Goal: Task Accomplishment & Management: Manage account settings

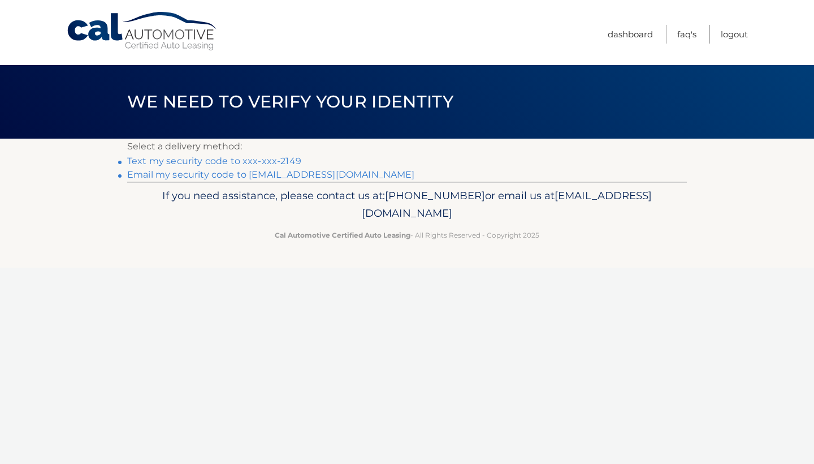
click at [233, 165] on link "Text my security code to xxx-xxx-2149" at bounding box center [214, 160] width 174 height 11
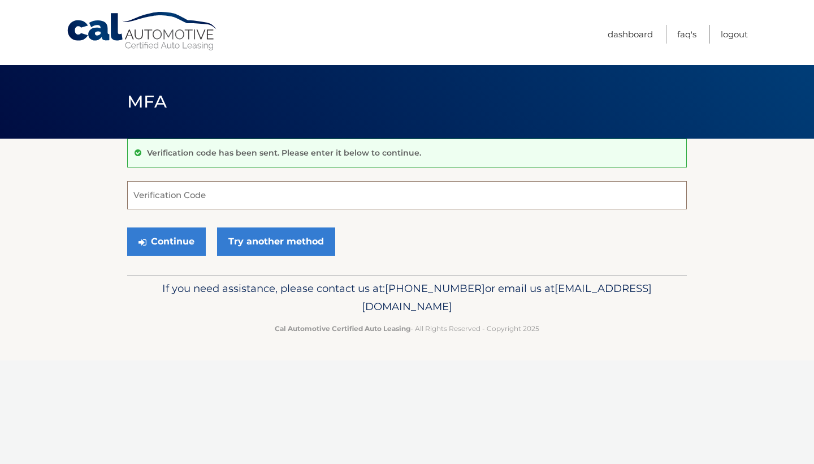
click at [215, 198] on input "Verification Code" at bounding box center [407, 195] width 560 height 28
type input "617216"
click at [166, 241] on button "Continue" at bounding box center [166, 241] width 79 height 28
click at [183, 244] on button "Continue" at bounding box center [166, 241] width 79 height 28
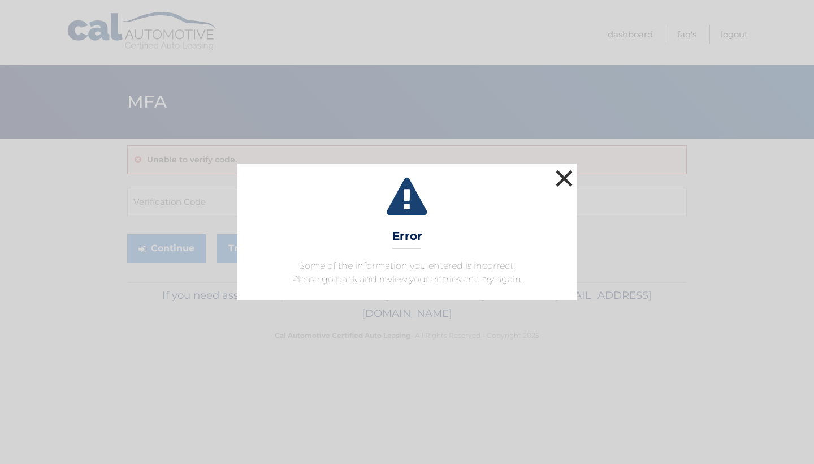
click at [564, 178] on button "×" at bounding box center [564, 178] width 23 height 23
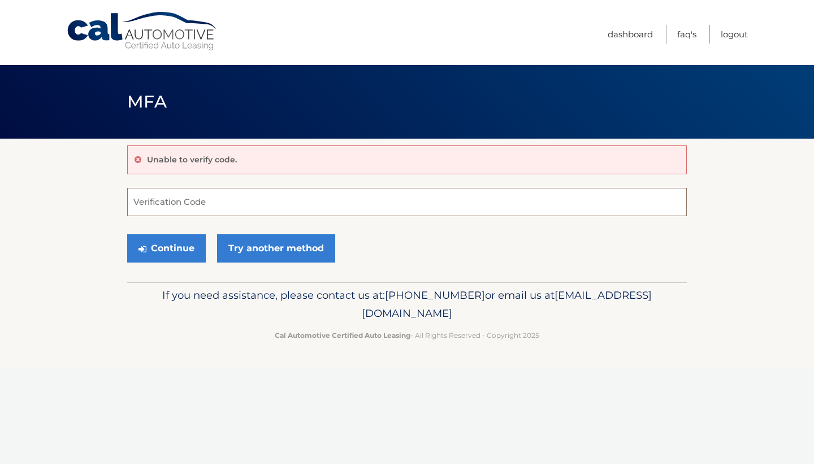
click at [172, 193] on input "Verification Code" at bounding box center [407, 202] width 560 height 28
click at [281, 247] on link "Try another method" at bounding box center [276, 248] width 118 height 28
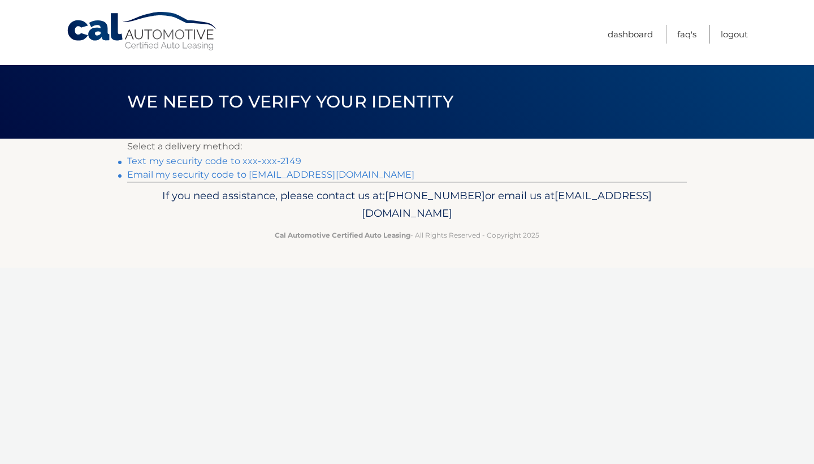
click at [262, 162] on link "Text my security code to xxx-xxx-2149" at bounding box center [214, 160] width 174 height 11
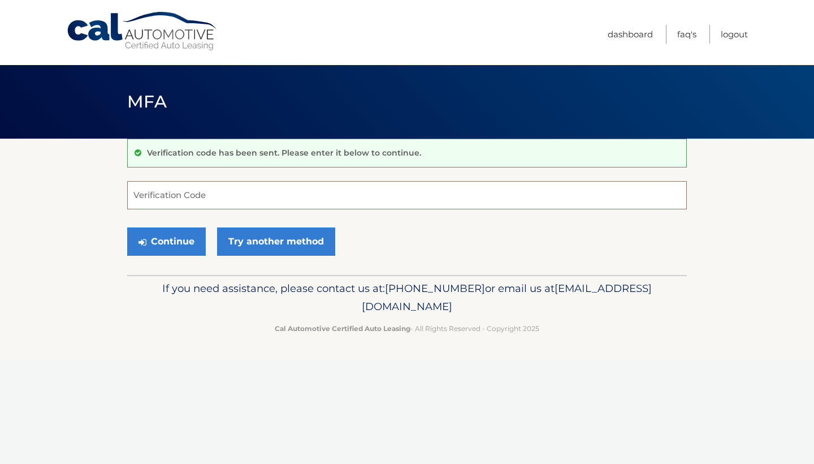
click at [244, 196] on input "Verification Code" at bounding box center [407, 195] width 560 height 28
type input "871478"
click at [166, 241] on button "Continue" at bounding box center [166, 241] width 79 height 28
click at [183, 236] on button "Continue" at bounding box center [166, 241] width 79 height 28
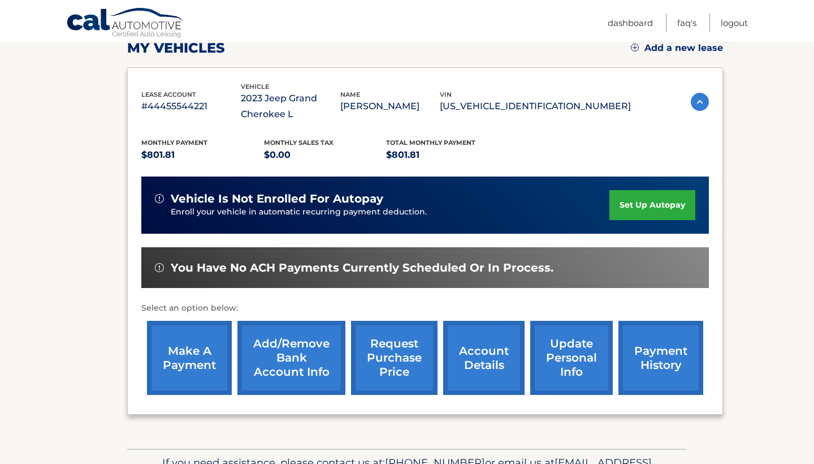
scroll to position [173, 0]
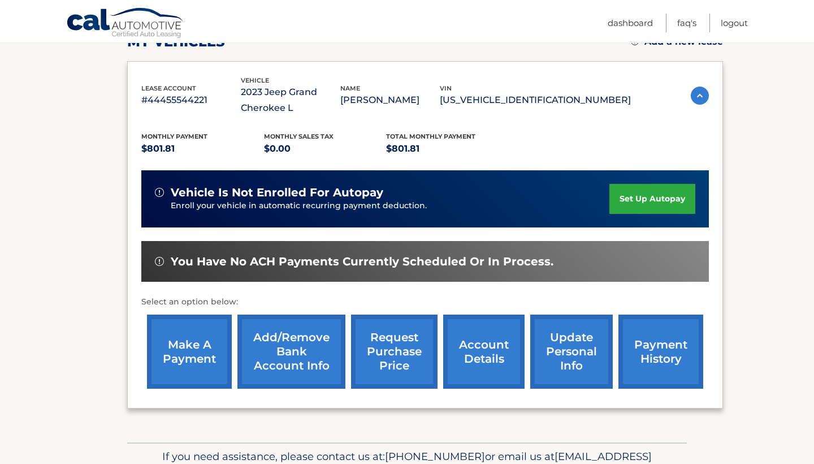
click at [167, 356] on link "make a payment" at bounding box center [189, 351] width 85 height 74
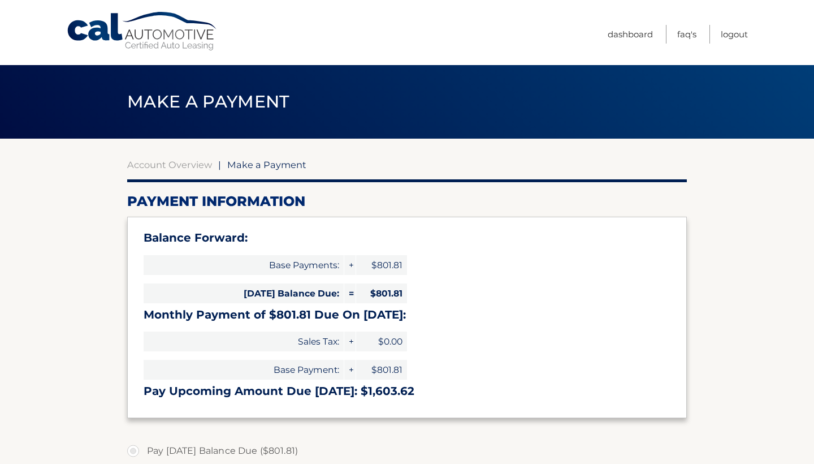
select select "YjEzNTExMjYtNTdhYi00ZDgyLTk0MmUtMjE0YjYxYTkxNDI1"
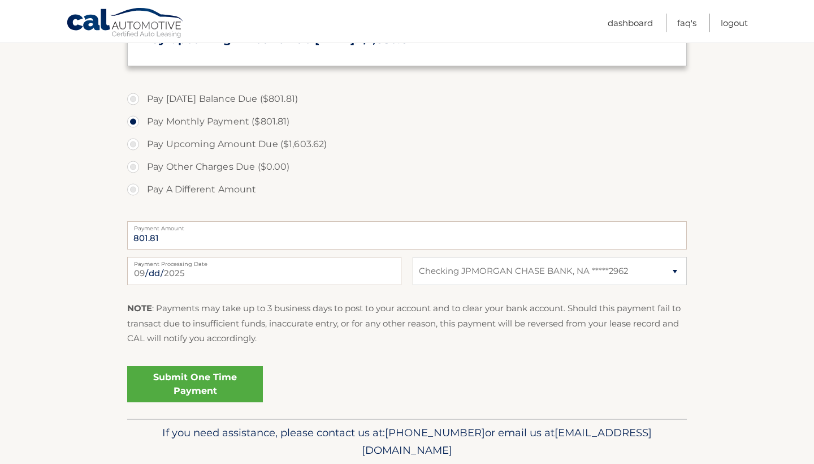
scroll to position [353, 0]
click at [192, 380] on link "Submit One Time Payment" at bounding box center [195, 382] width 136 height 36
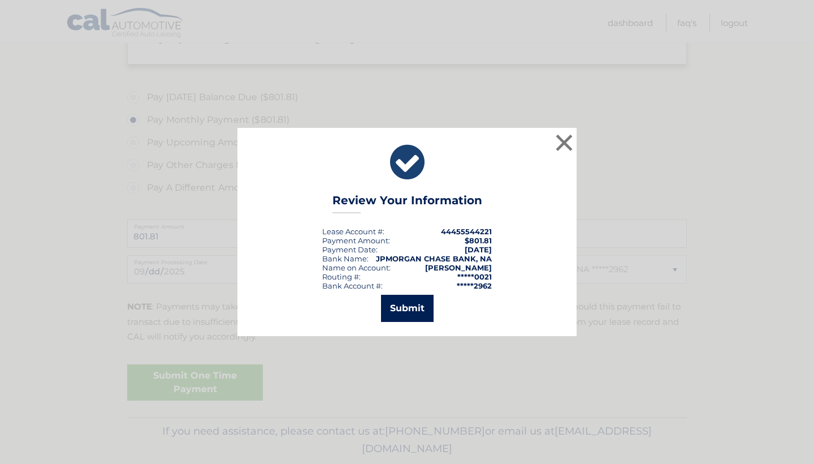
click at [412, 303] on button "Submit" at bounding box center [407, 308] width 53 height 27
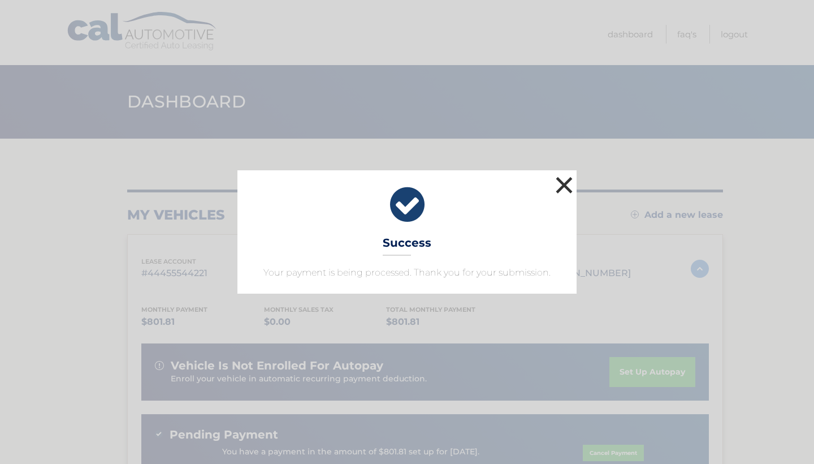
click at [563, 175] on button "×" at bounding box center [564, 185] width 23 height 23
